Goal: Task Accomplishment & Management: Manage account settings

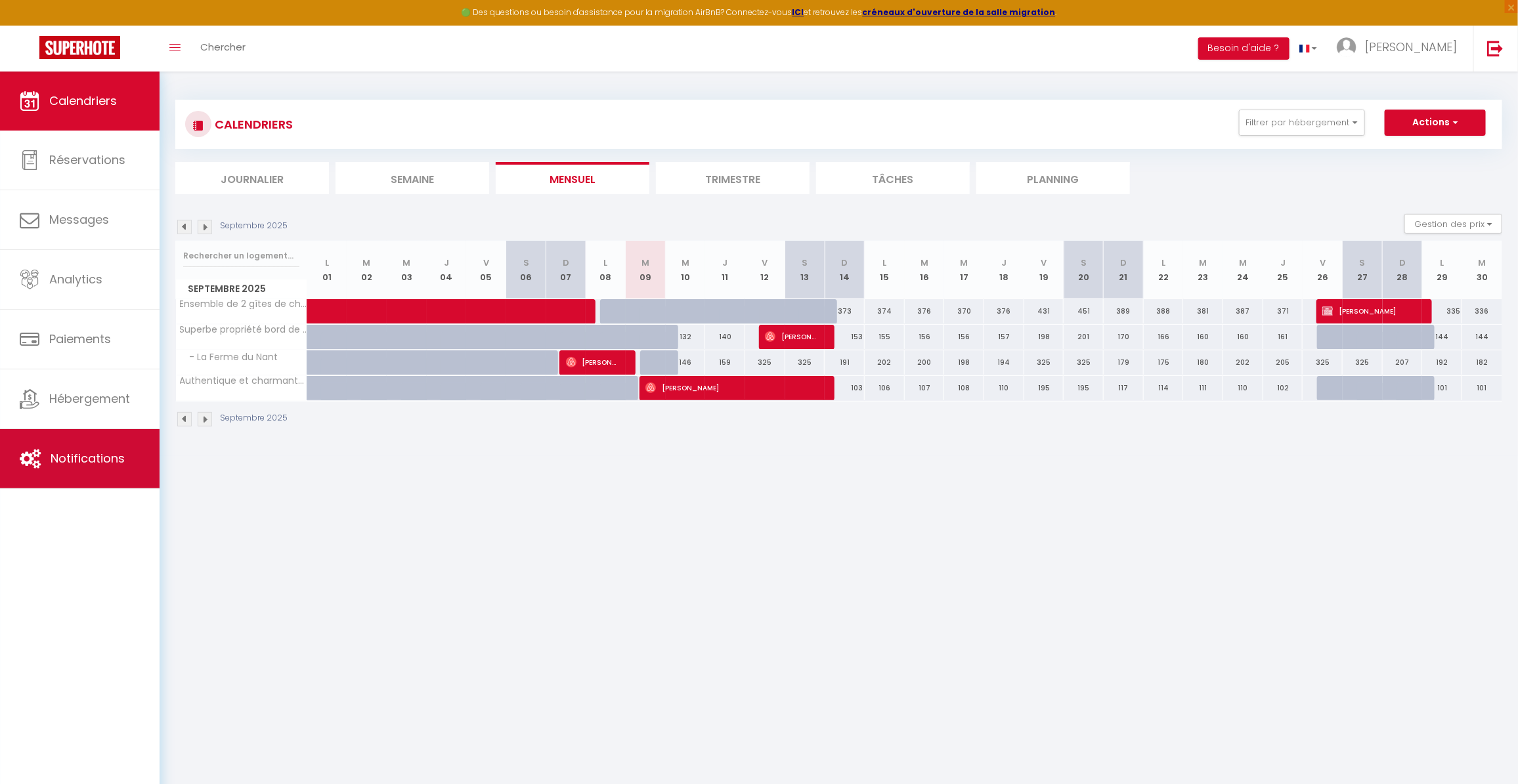
click at [81, 459] on span "Notifications" at bounding box center [87, 458] width 75 height 17
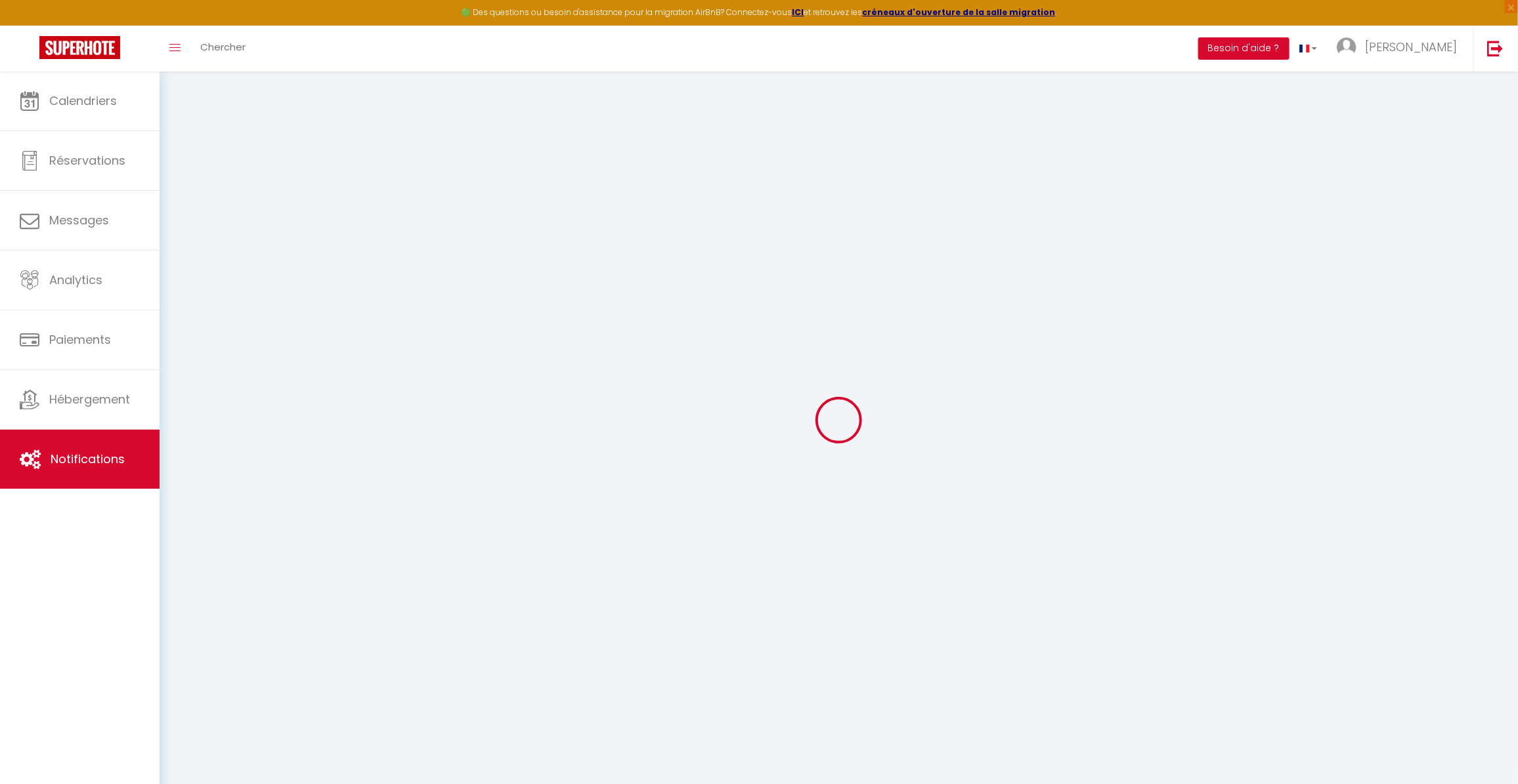
select select
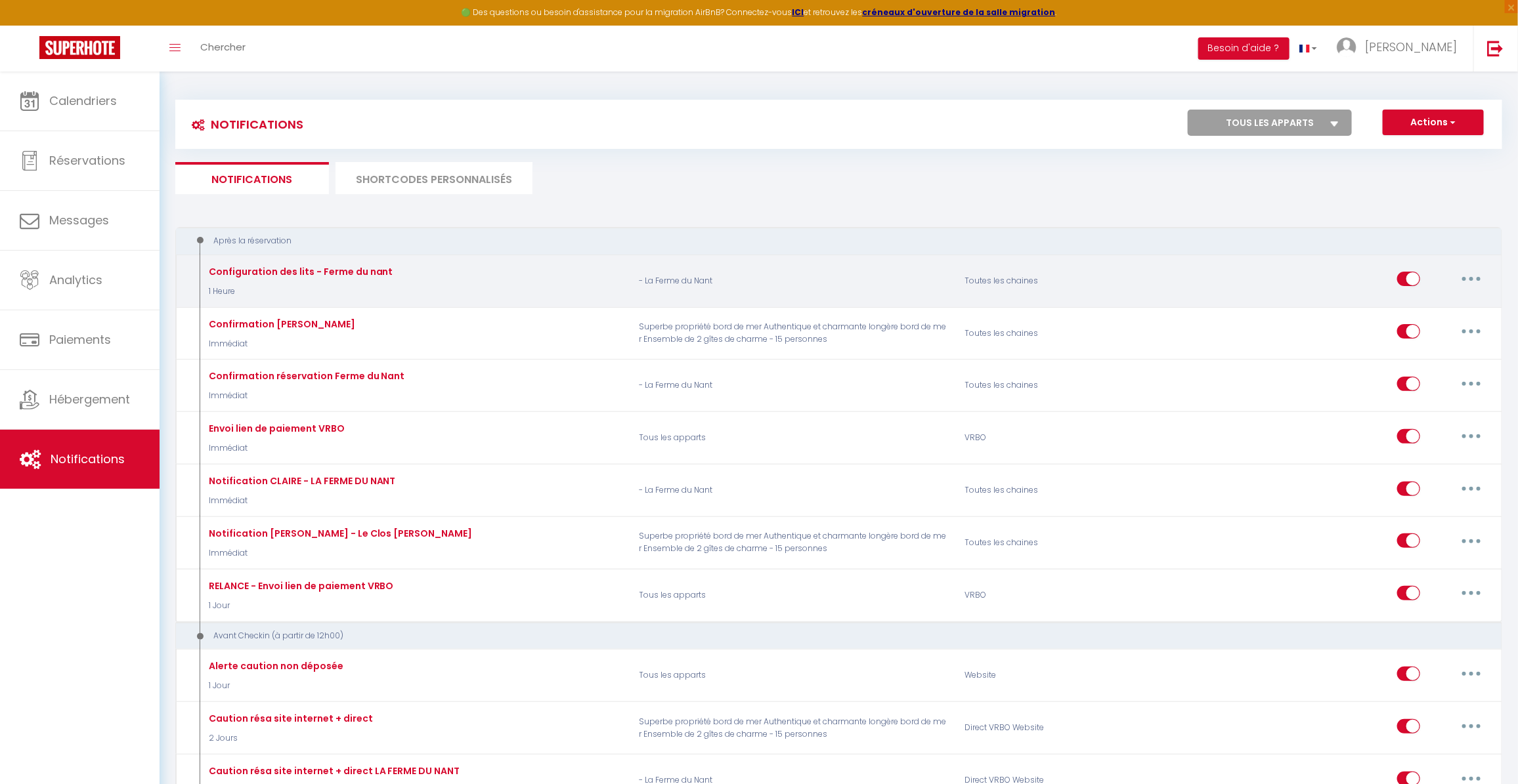
click at [1474, 279] on button "button" at bounding box center [1471, 279] width 37 height 21
click at [1417, 306] on link "Editer" at bounding box center [1437, 309] width 98 height 22
type input "Configuration des lits - Ferme du nant"
select select "1 Heure"
select select "if_booking_is_paid"
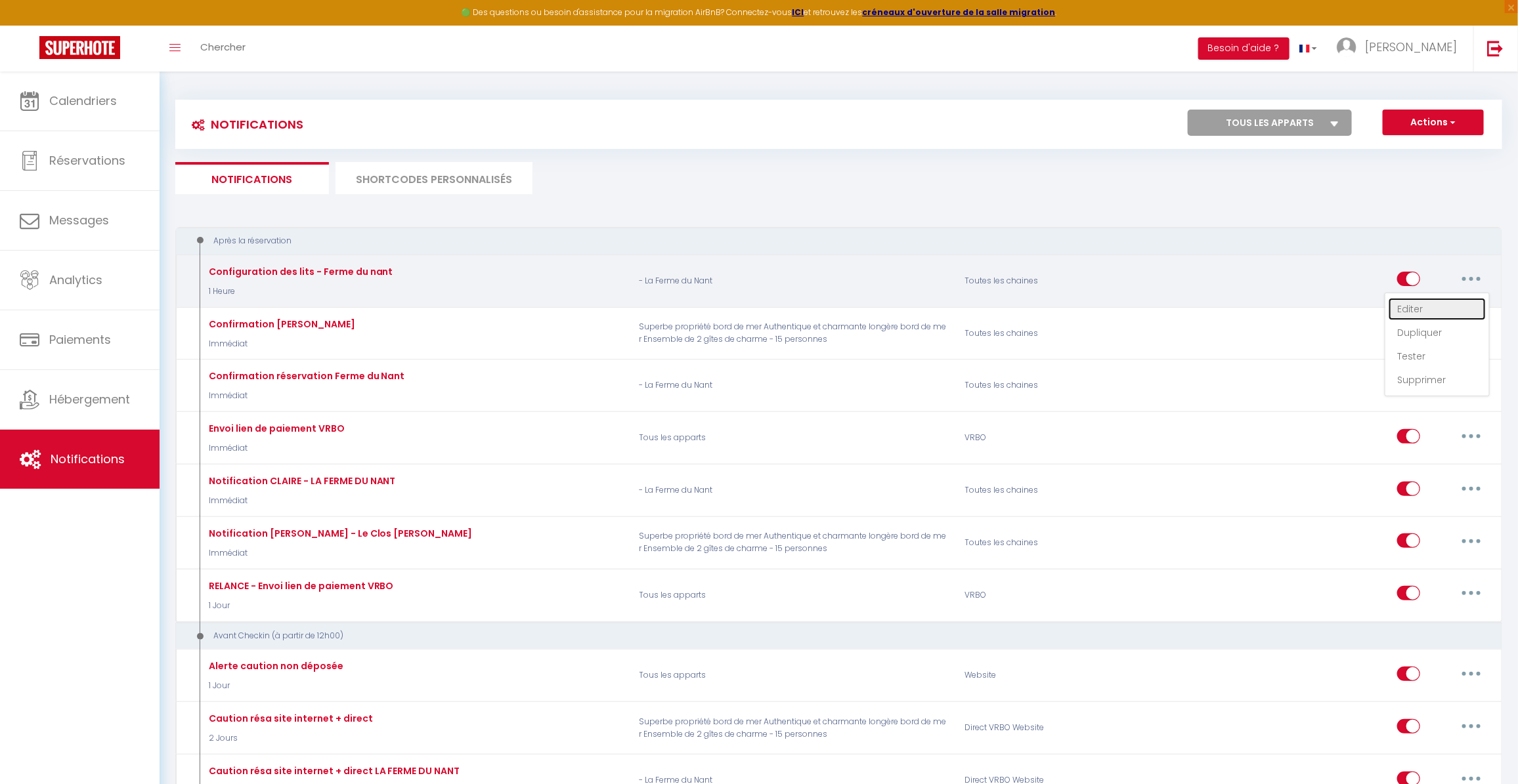
checkbox input "true"
checkbox input "false"
radio input "true"
type input "Merci pour votre réservation - [BOOKING:ID] - [GUEST:FIRST_NAME] [GUEST:LAST_NA…"
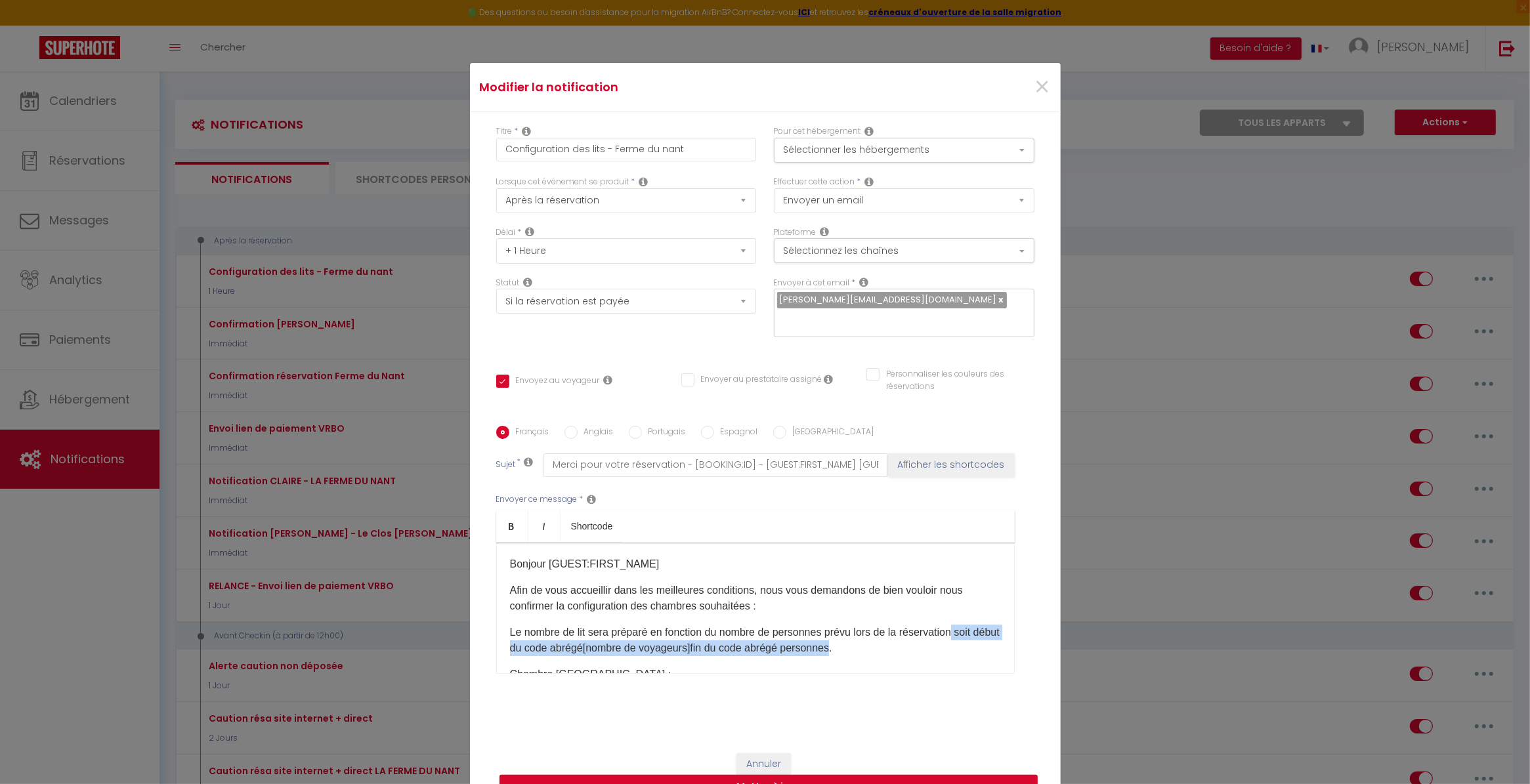
drag, startPoint x: 852, startPoint y: 570, endPoint x: 950, endPoint y: 633, distance: 116.5
click at [950, 633] on p "Le nombre de lit sera préparé en fonction du nombre de personnes prévu lors de …" at bounding box center [755, 640] width 491 height 31
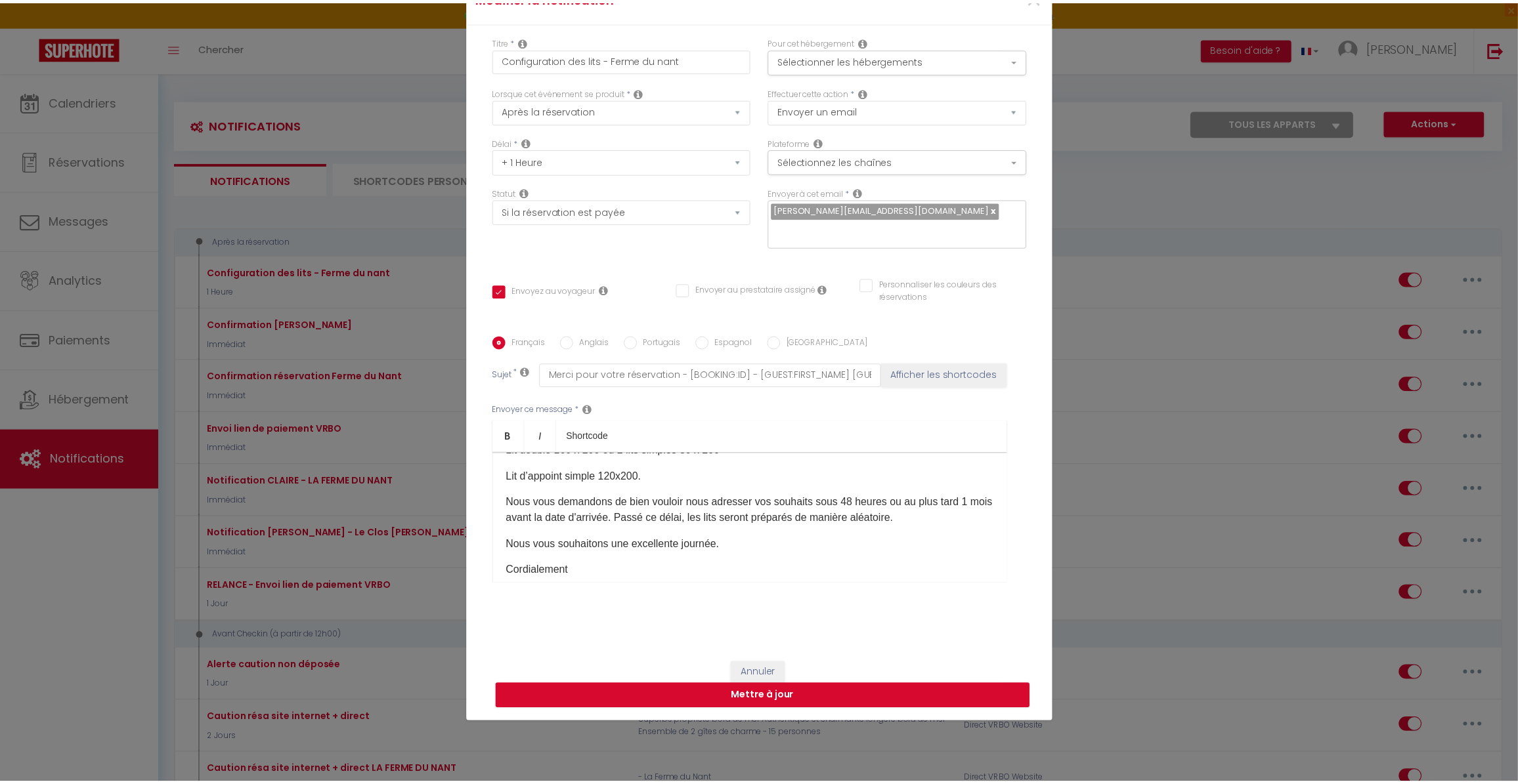
scroll to position [90, 0]
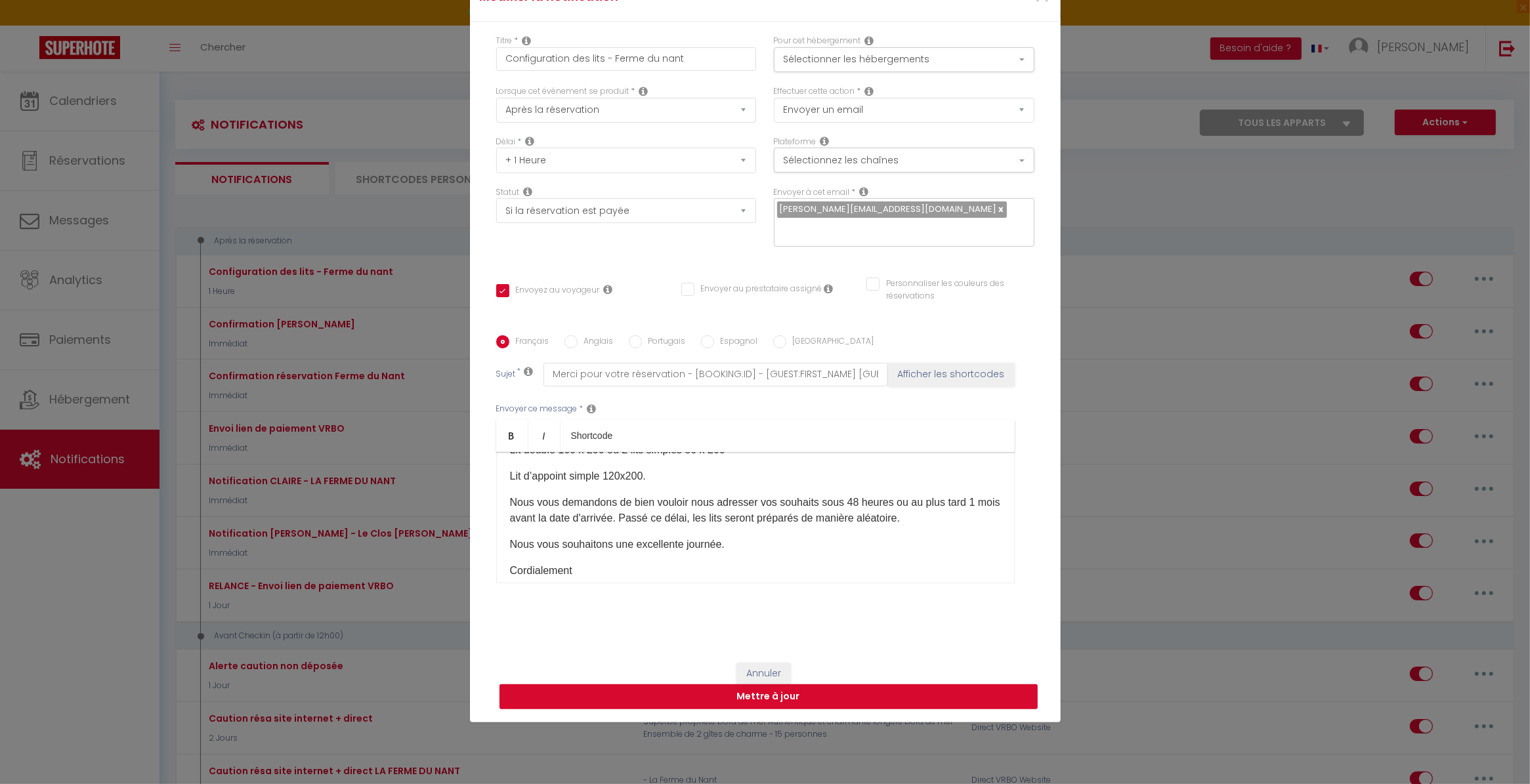
drag, startPoint x: 765, startPoint y: 690, endPoint x: 756, endPoint y: 690, distance: 9.0
click at [756, 690] on button "Mettre à jour" at bounding box center [769, 697] width 539 height 25
checkbox input "true"
checkbox input "false"
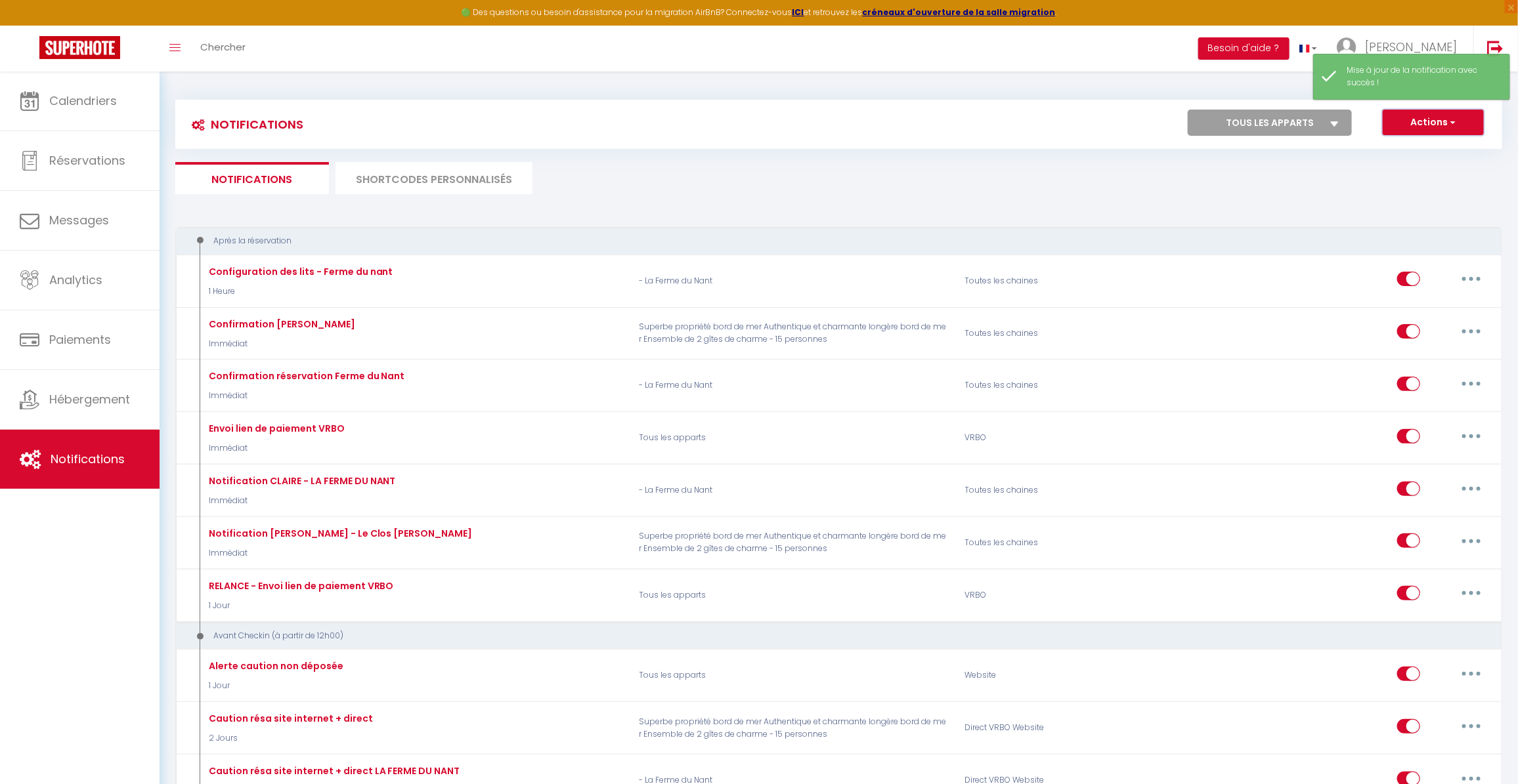
click at [1413, 115] on button "Actions" at bounding box center [1433, 122] width 101 height 27
click at [891, 144] on div "Notifications Actions Nouvelle Notification Exporter Importer Tous les apparts …" at bounding box center [838, 123] width 1327 height 49
